Goal: Information Seeking & Learning: Learn about a topic

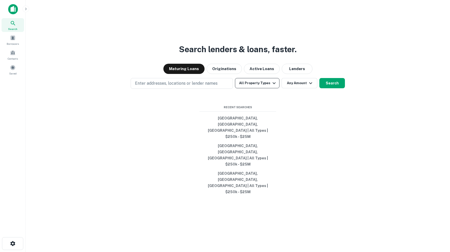
click at [273, 86] on icon "button" at bounding box center [274, 83] width 6 height 6
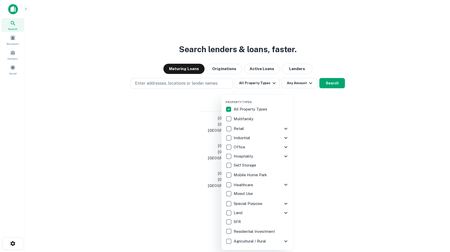
click at [368, 161] on div at bounding box center [225, 126] width 450 height 252
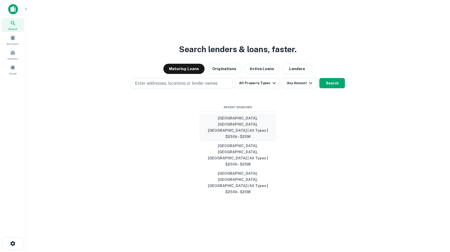
click at [234, 138] on button "[GEOGRAPHIC_DATA], [GEOGRAPHIC_DATA], [GEOGRAPHIC_DATA] | All Types | $250k - $…" at bounding box center [238, 128] width 77 height 28
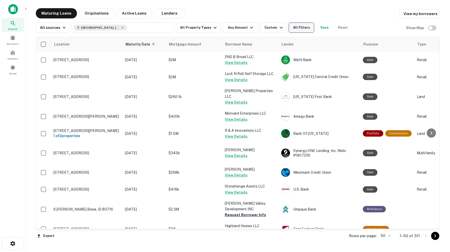
click at [306, 29] on button "All Filters" at bounding box center [302, 28] width 26 height 10
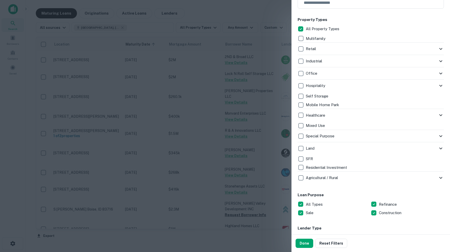
scroll to position [101, 0]
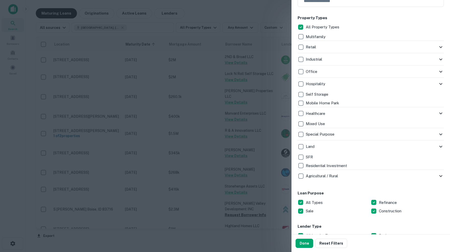
click at [440, 46] on icon at bounding box center [441, 47] width 6 height 6
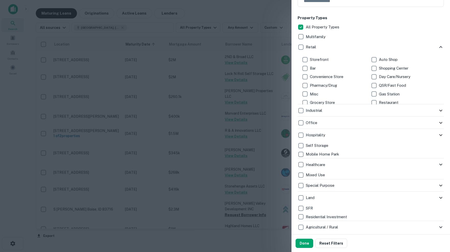
click at [441, 110] on icon at bounding box center [441, 111] width 3 height 2
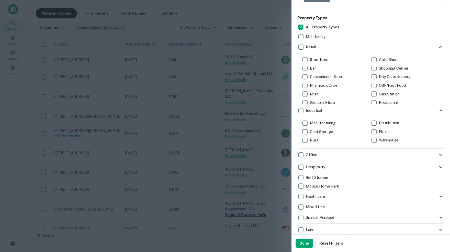
click at [441, 156] on icon at bounding box center [441, 155] width 6 height 6
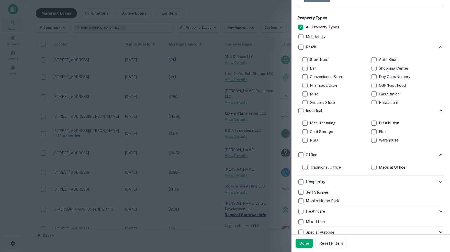
click at [440, 182] on icon at bounding box center [441, 182] width 3 height 2
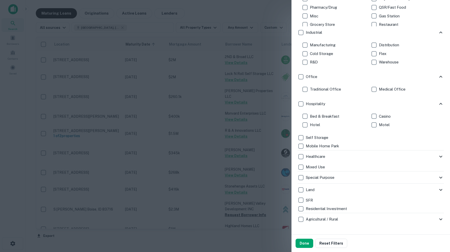
scroll to position [180, 0]
click at [441, 156] on icon at bounding box center [441, 157] width 3 height 2
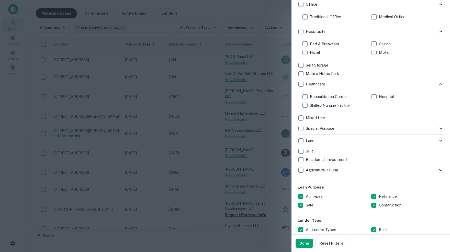
scroll to position [254, 0]
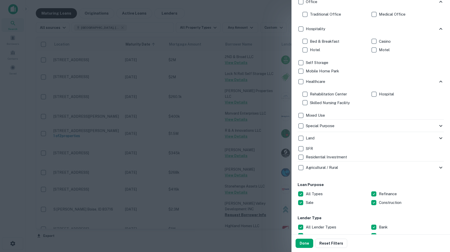
click at [442, 126] on icon at bounding box center [441, 126] width 6 height 6
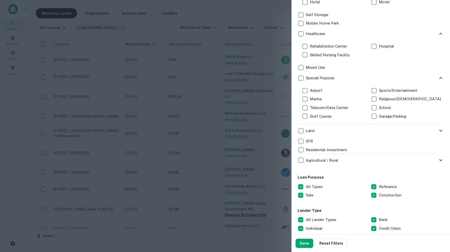
scroll to position [304, 0]
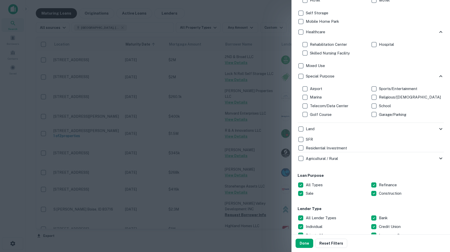
click at [441, 129] on icon at bounding box center [441, 129] width 6 height 6
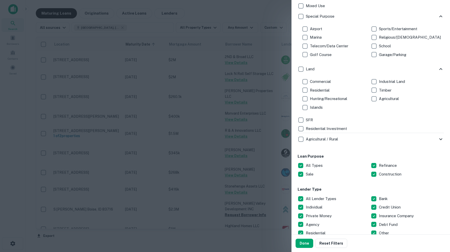
scroll to position [365, 0]
click at [441, 137] on icon at bounding box center [441, 138] width 6 height 6
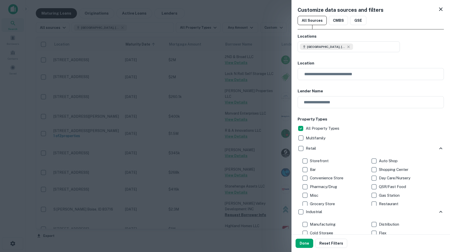
scroll to position [0, 0]
click at [442, 9] on icon at bounding box center [441, 9] width 6 height 6
